Goal: Transaction & Acquisition: Purchase product/service

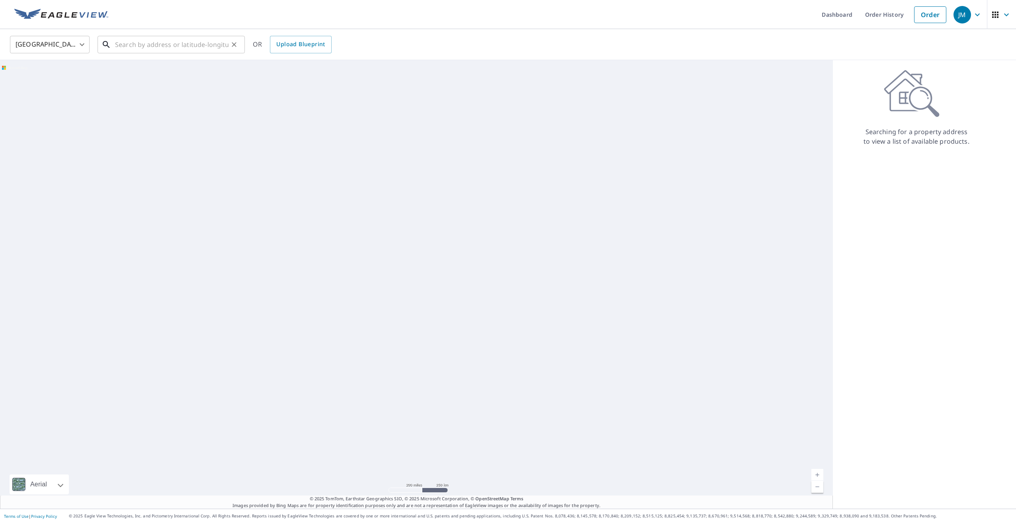
click at [117, 45] on input "text" at bounding box center [171, 44] width 113 height 22
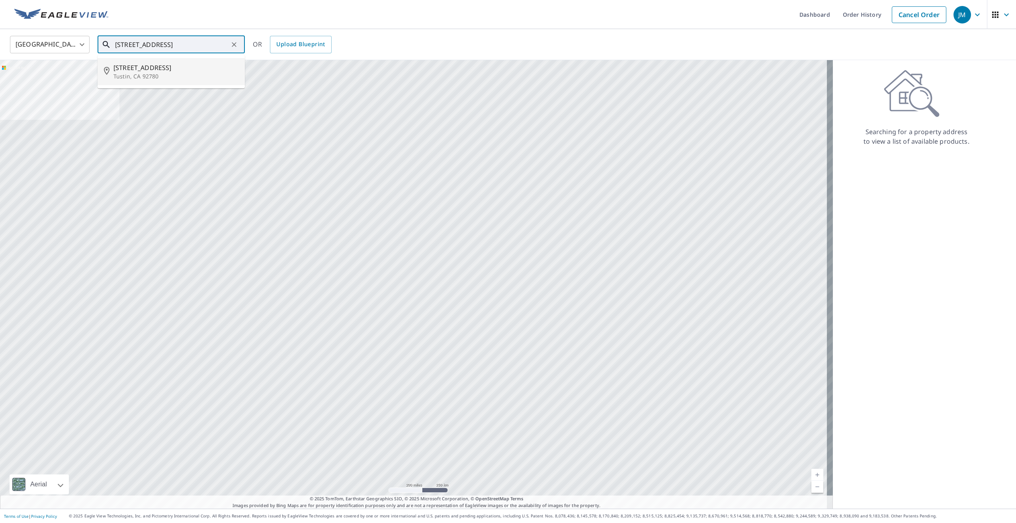
click at [141, 76] on p "Tustin, CA 92780" at bounding box center [175, 76] width 125 height 8
type input "[STREET_ADDRESS]"
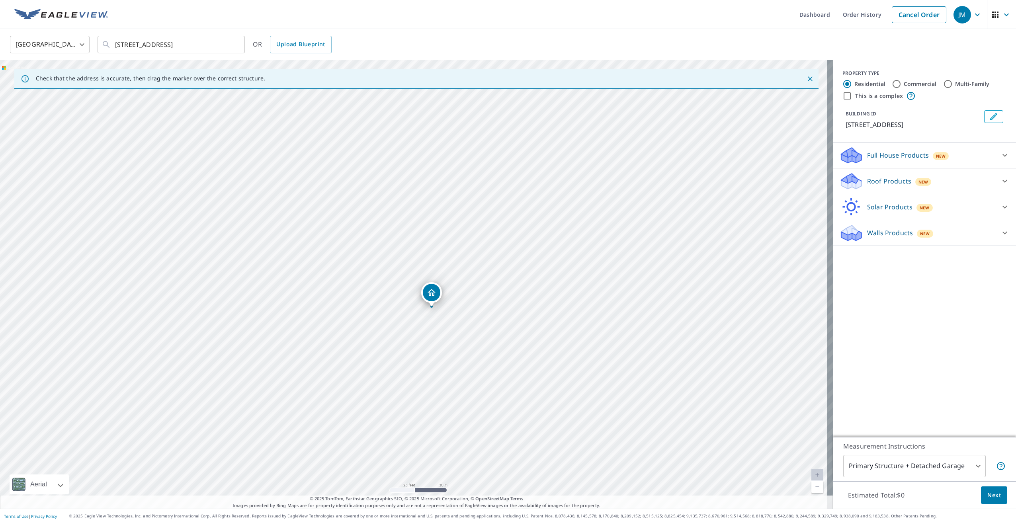
click at [886, 180] on p "Roof Products" at bounding box center [889, 181] width 44 height 10
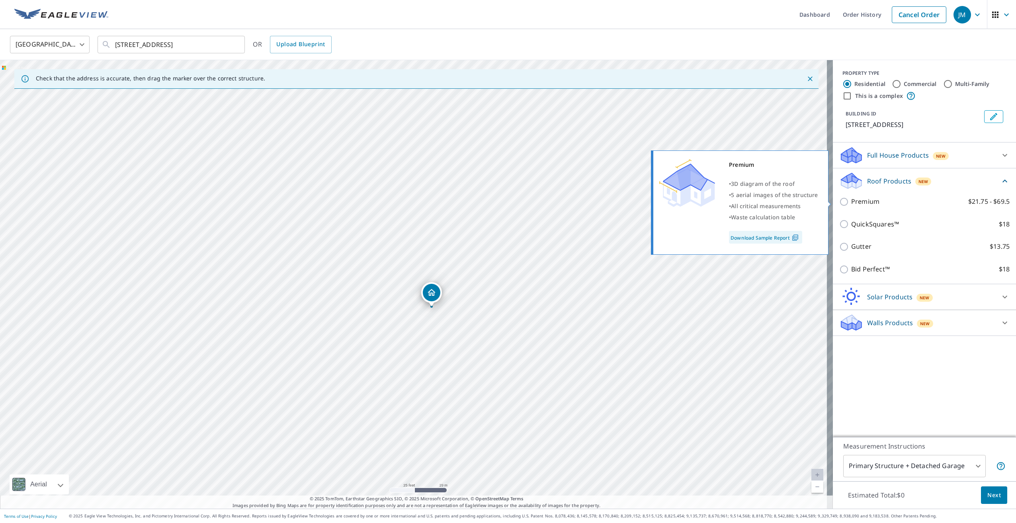
click at [839, 201] on input "Premium $21.75 - $69.5" at bounding box center [845, 202] width 12 height 10
checkbox input "true"
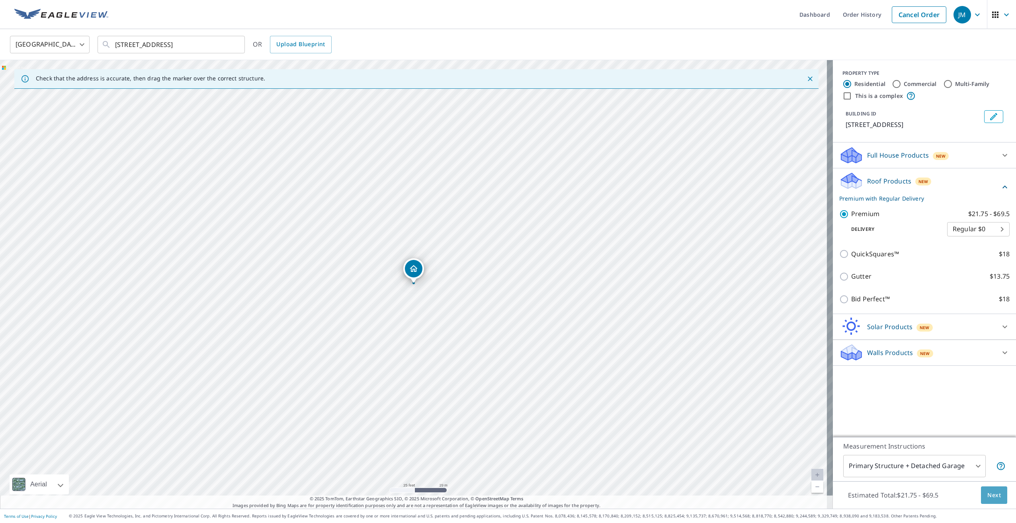
click at [988, 499] on span "Next" at bounding box center [994, 495] width 14 height 10
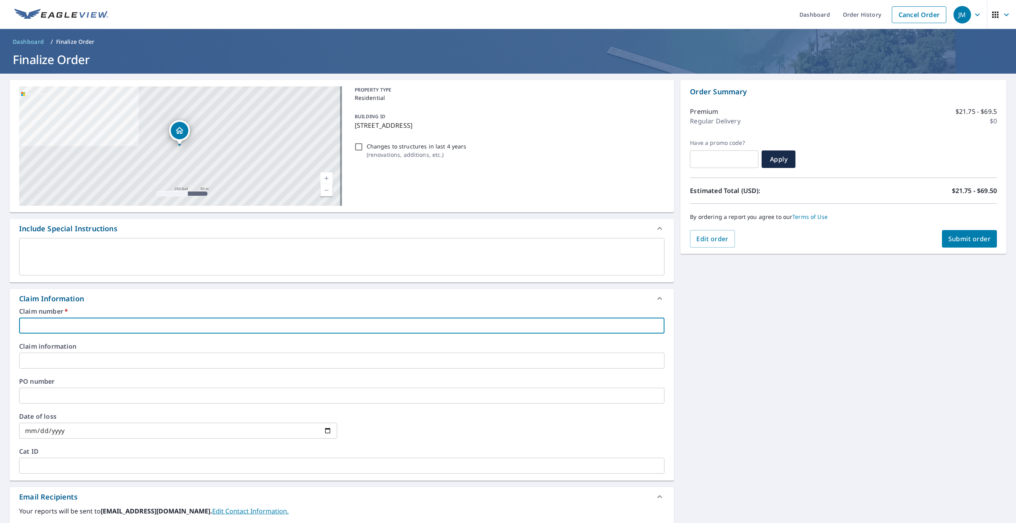
click at [35, 327] on input "text" at bounding box center [341, 326] width 645 height 16
type input "M"
checkbox input "true"
type input "Ma"
checkbox input "true"
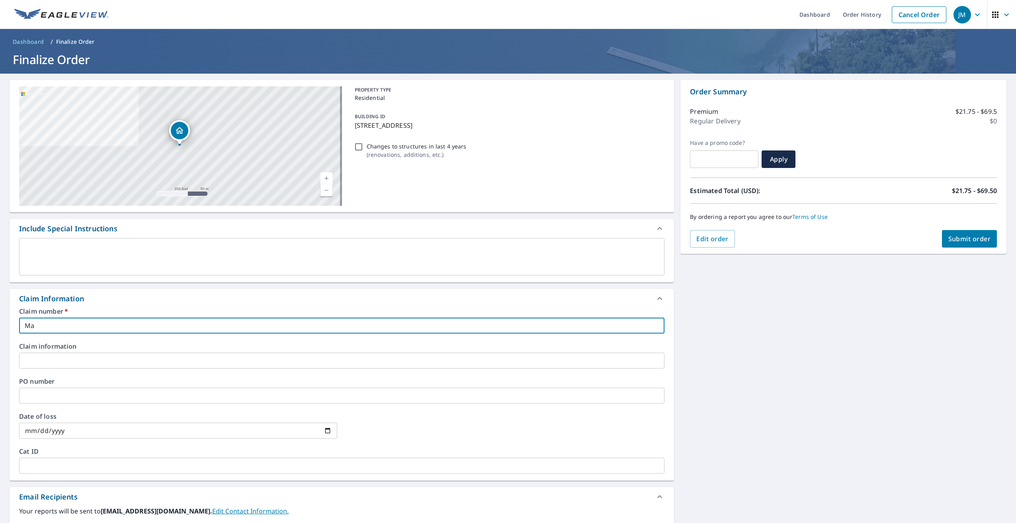
type input "Mar"
checkbox input "true"
type input "Mari"
checkbox input "true"
type input "Mario"
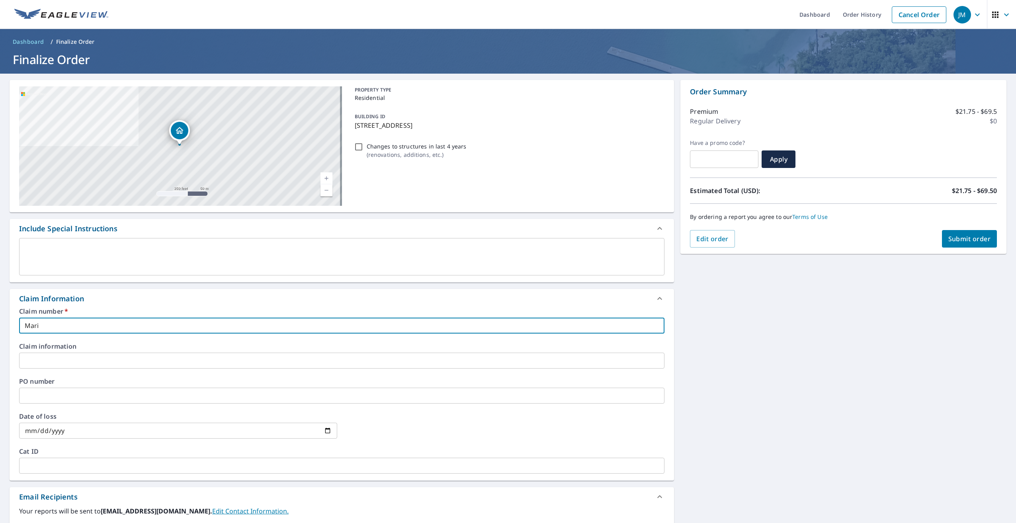
checkbox input "true"
type input "[PERSON_NAME]'"
checkbox input "true"
type input "[PERSON_NAME]'s"
checkbox input "true"
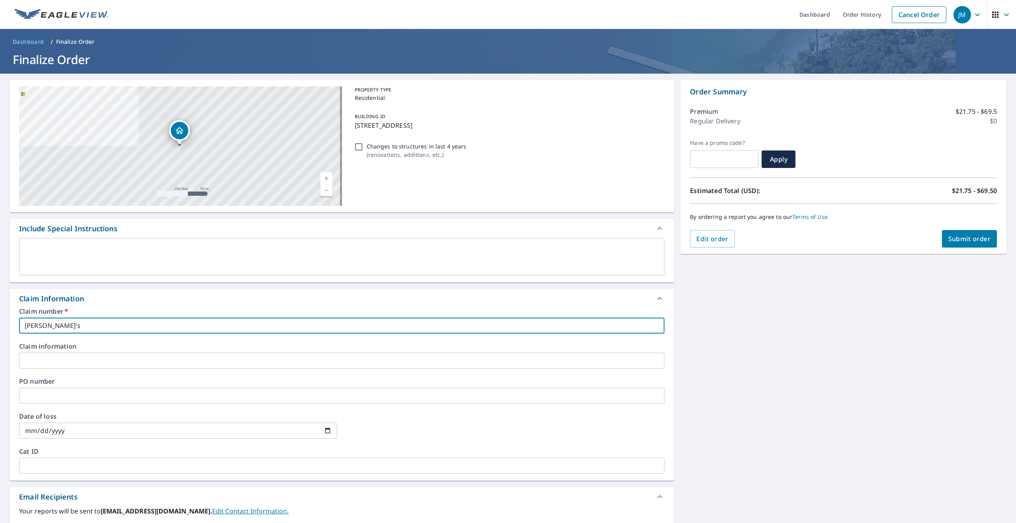
type input "[PERSON_NAME]'s"
checkbox input "true"
type input "[PERSON_NAME]'s R"
checkbox input "true"
type input "[PERSON_NAME]'s Ro"
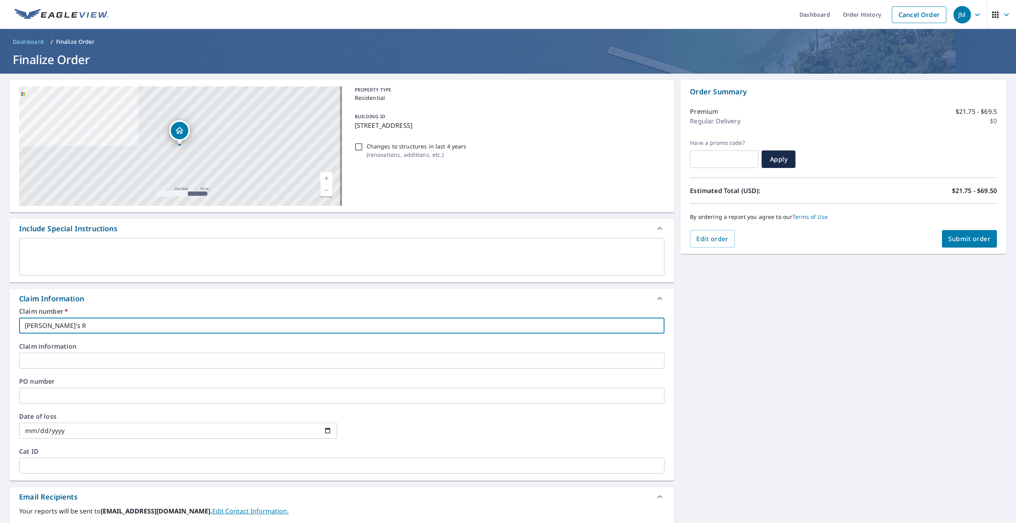
checkbox input "true"
type input "[PERSON_NAME]'s Roo"
checkbox input "true"
type input "[PERSON_NAME]'s Roof"
checkbox input "true"
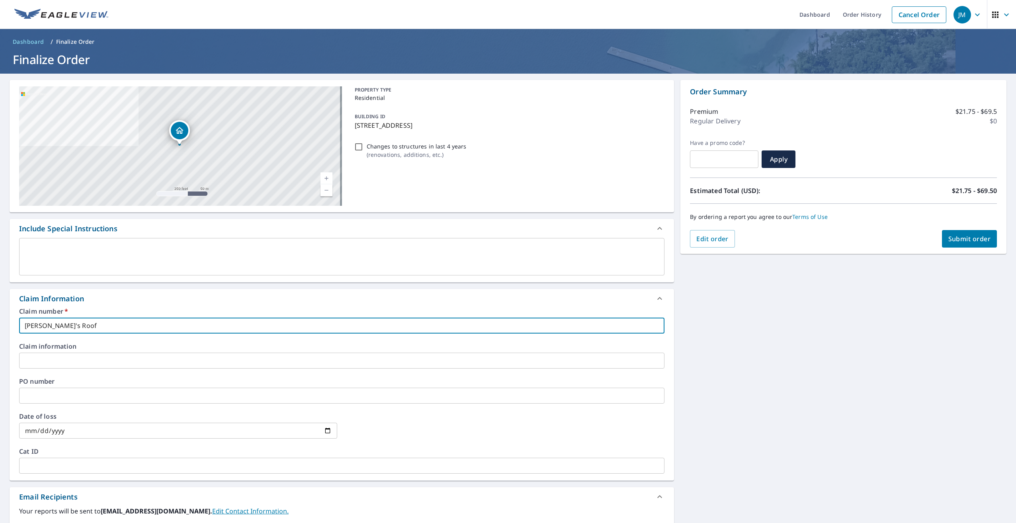
type input "[PERSON_NAME]'s Roof"
checkbox input "true"
type input "[PERSON_NAME]'s Roof S"
checkbox input "true"
type input "[PERSON_NAME]'s Roof Se"
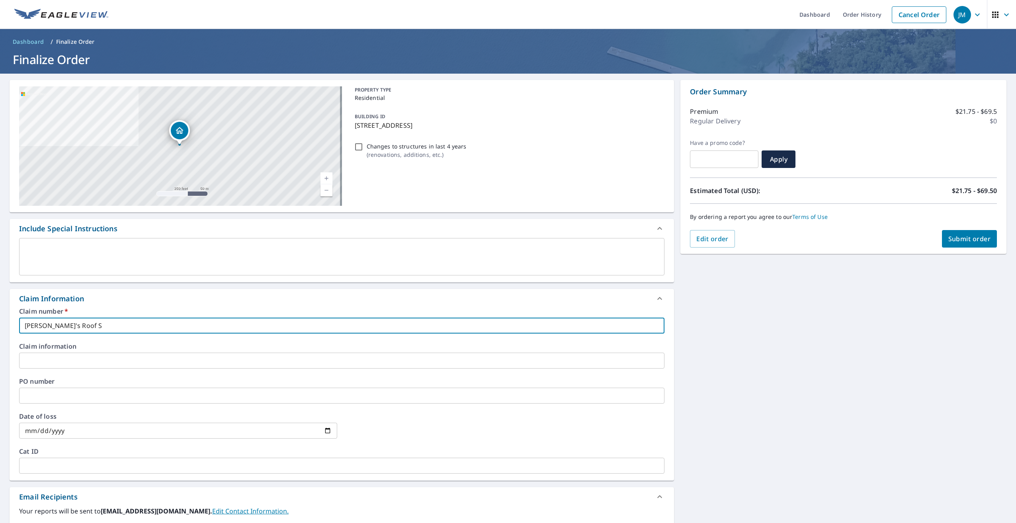
checkbox input "true"
type input "[PERSON_NAME]'s Roof Ser"
checkbox input "true"
type input "[PERSON_NAME]'s Roof Serv"
checkbox input "true"
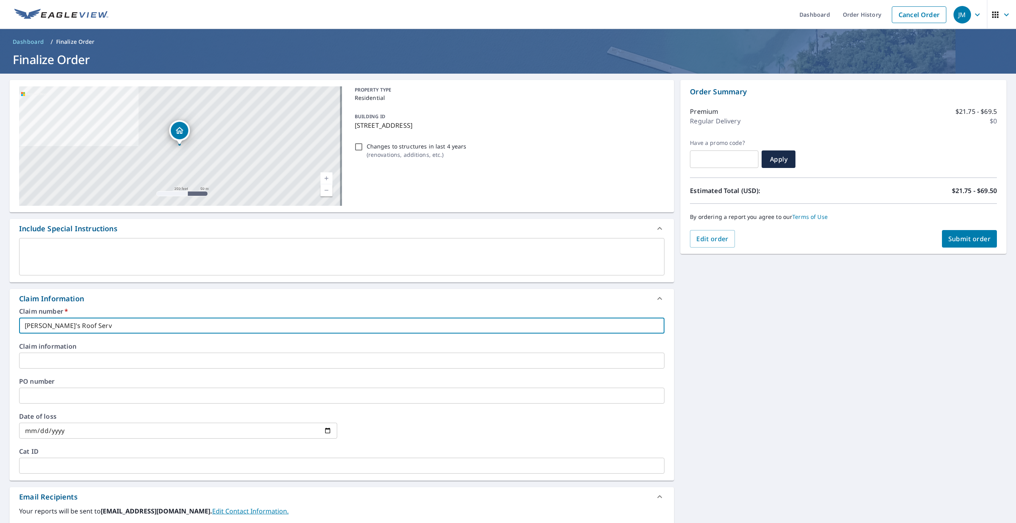
type input "[PERSON_NAME]'s Roof Servi"
checkbox input "true"
type input "[PERSON_NAME]'s Roof Servic"
checkbox input "true"
type input "[PERSON_NAME]'s Roof Service"
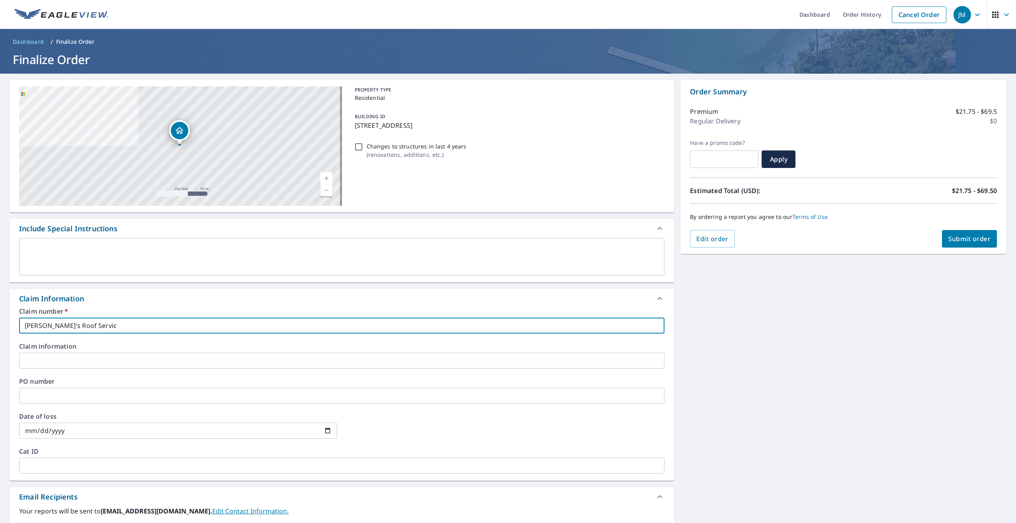
checkbox input "true"
type input "[PERSON_NAME]'s Roof Service"
click at [47, 395] on input "text" at bounding box center [341, 396] width 645 height 16
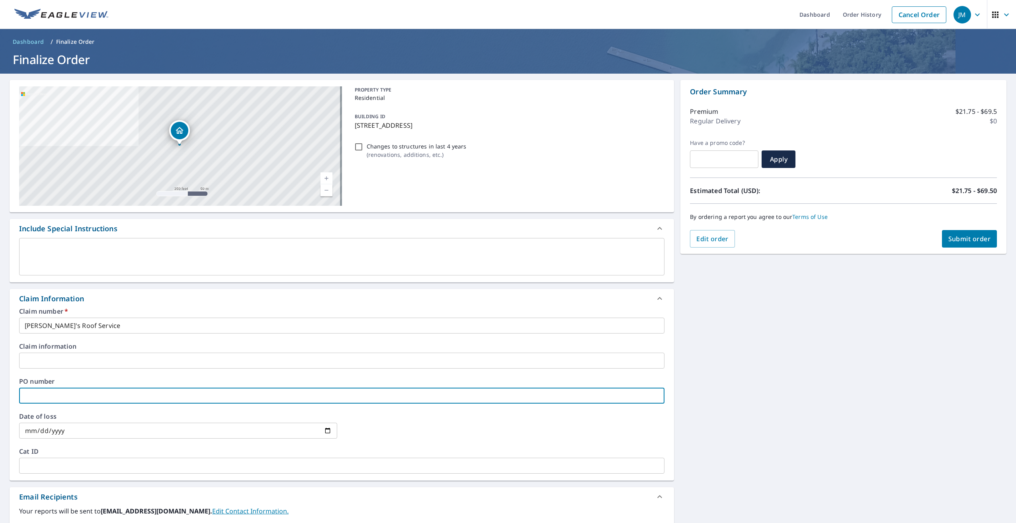
type input "2"
checkbox input "true"
type input "20"
checkbox input "true"
type input "202"
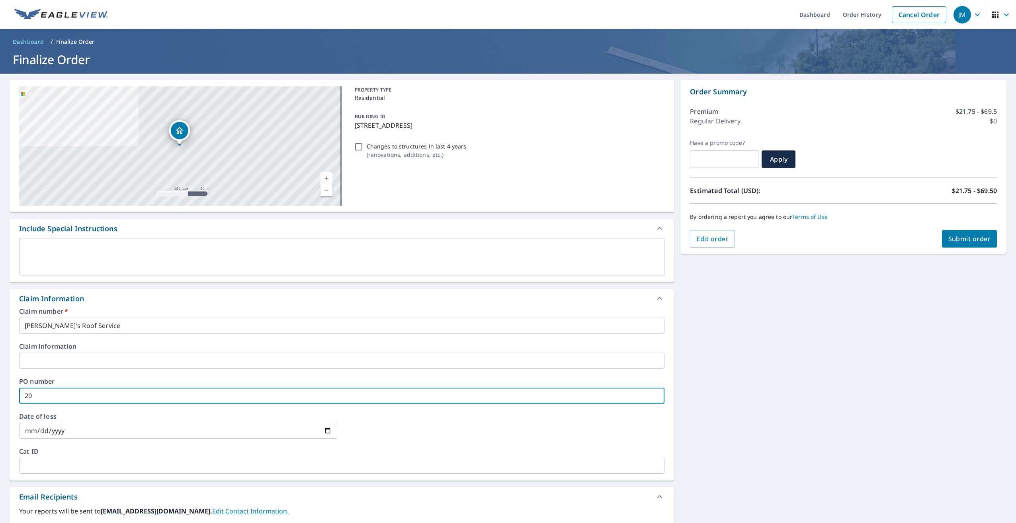
checkbox input "true"
type input "2029"
checkbox input "true"
type input "20290"
checkbox input "true"
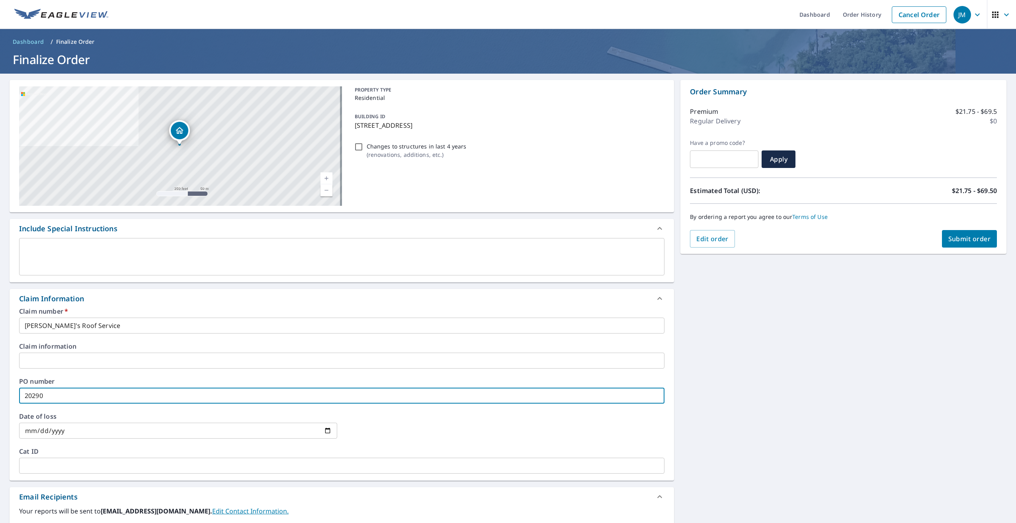
type input "202909"
checkbox input "true"
type input "2029093"
checkbox input "true"
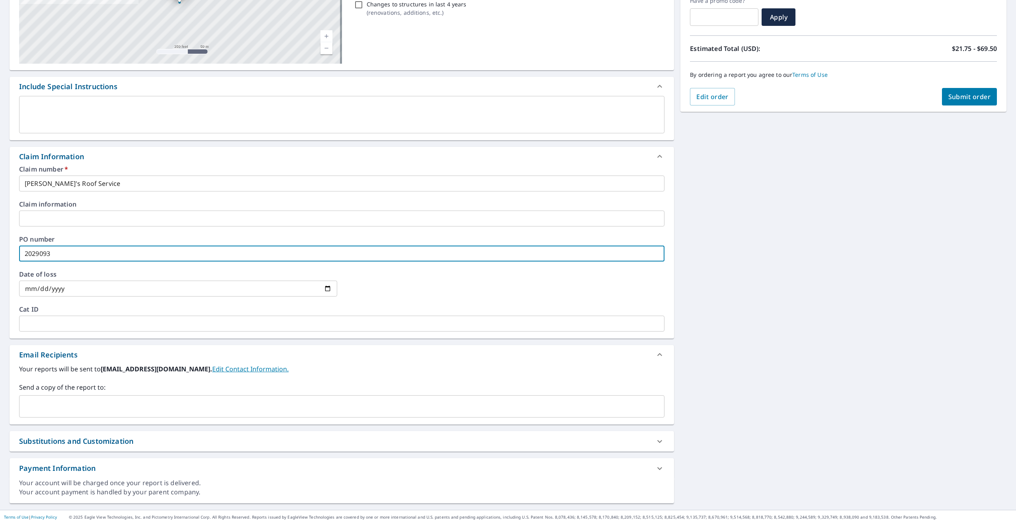
scroll to position [143, 0]
type input "2029093"
click at [47, 410] on input "text" at bounding box center [336, 405] width 626 height 15
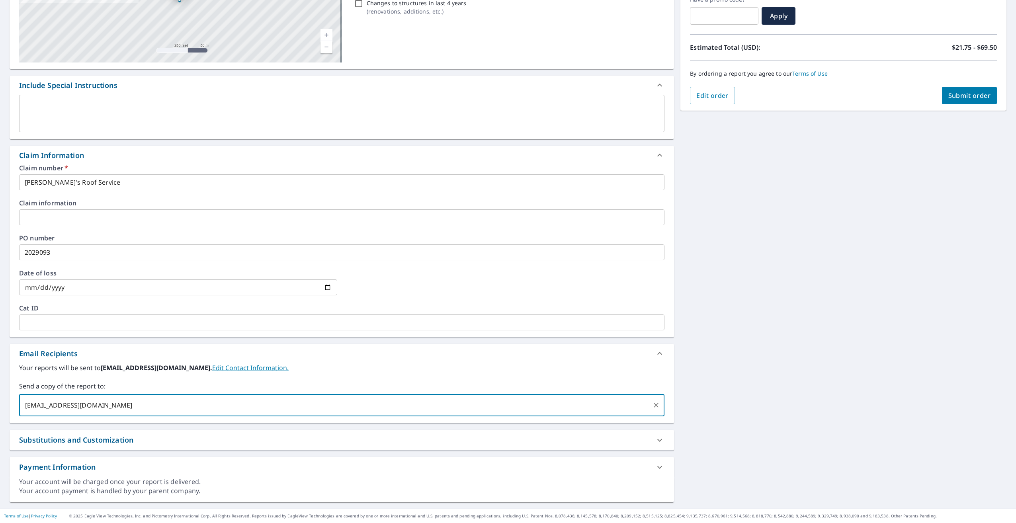
type input "[EMAIL_ADDRESS][DOMAIN_NAME]"
click at [950, 96] on span "Submit order" at bounding box center [969, 95] width 43 height 9
checkbox input "true"
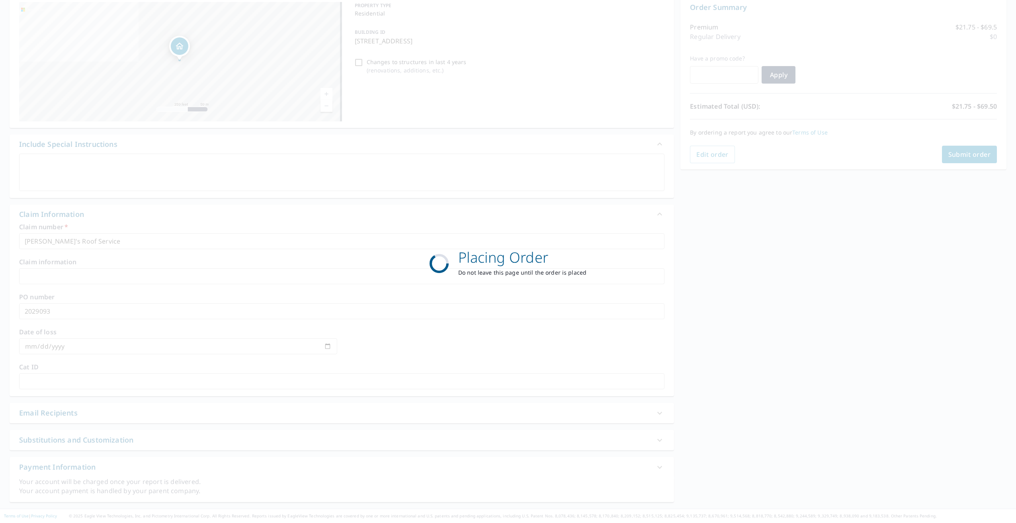
scroll to position [84, 0]
